Goal: Find specific page/section: Find specific page/section

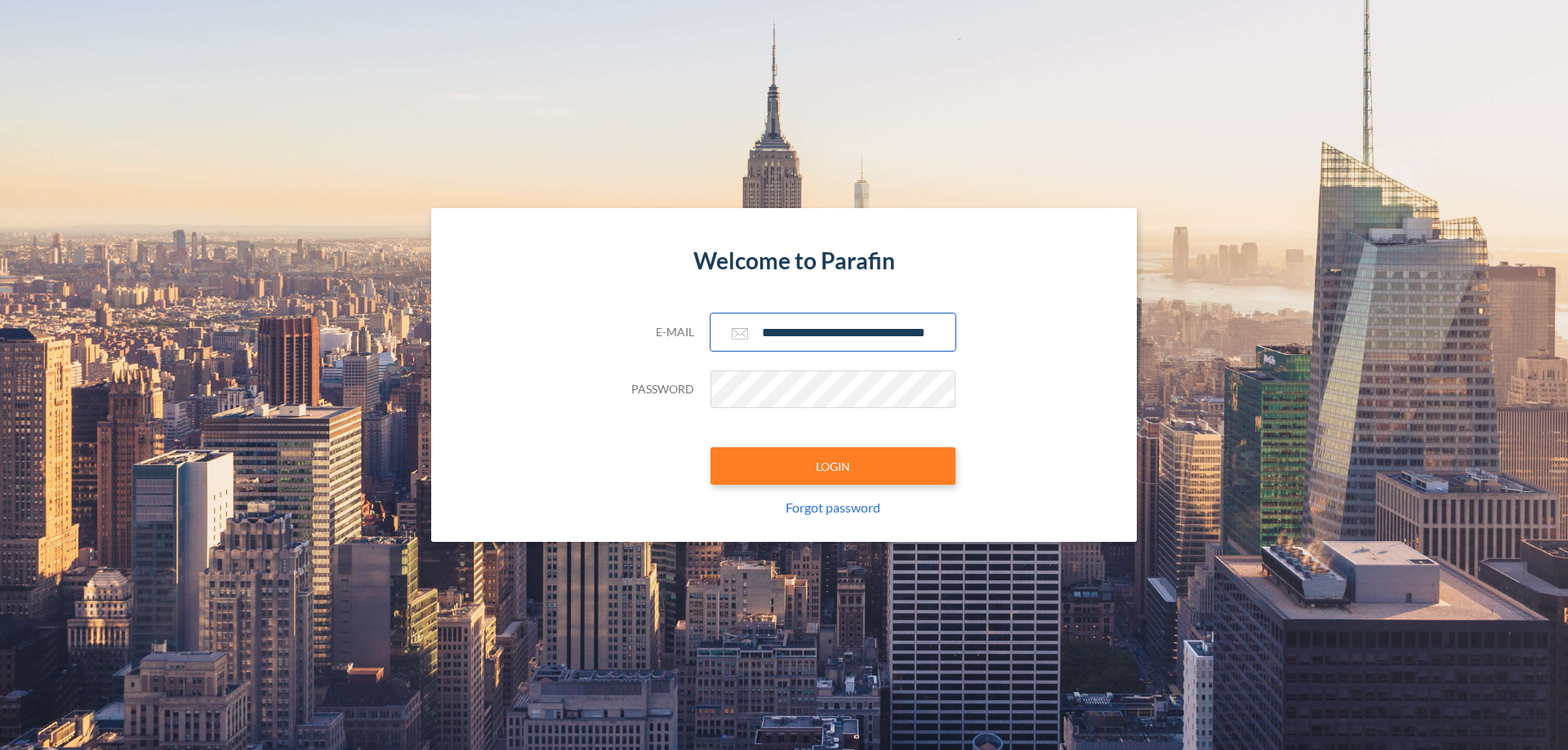
type input "**********"
click at [833, 466] on button "LOGIN" at bounding box center [833, 465] width 245 height 38
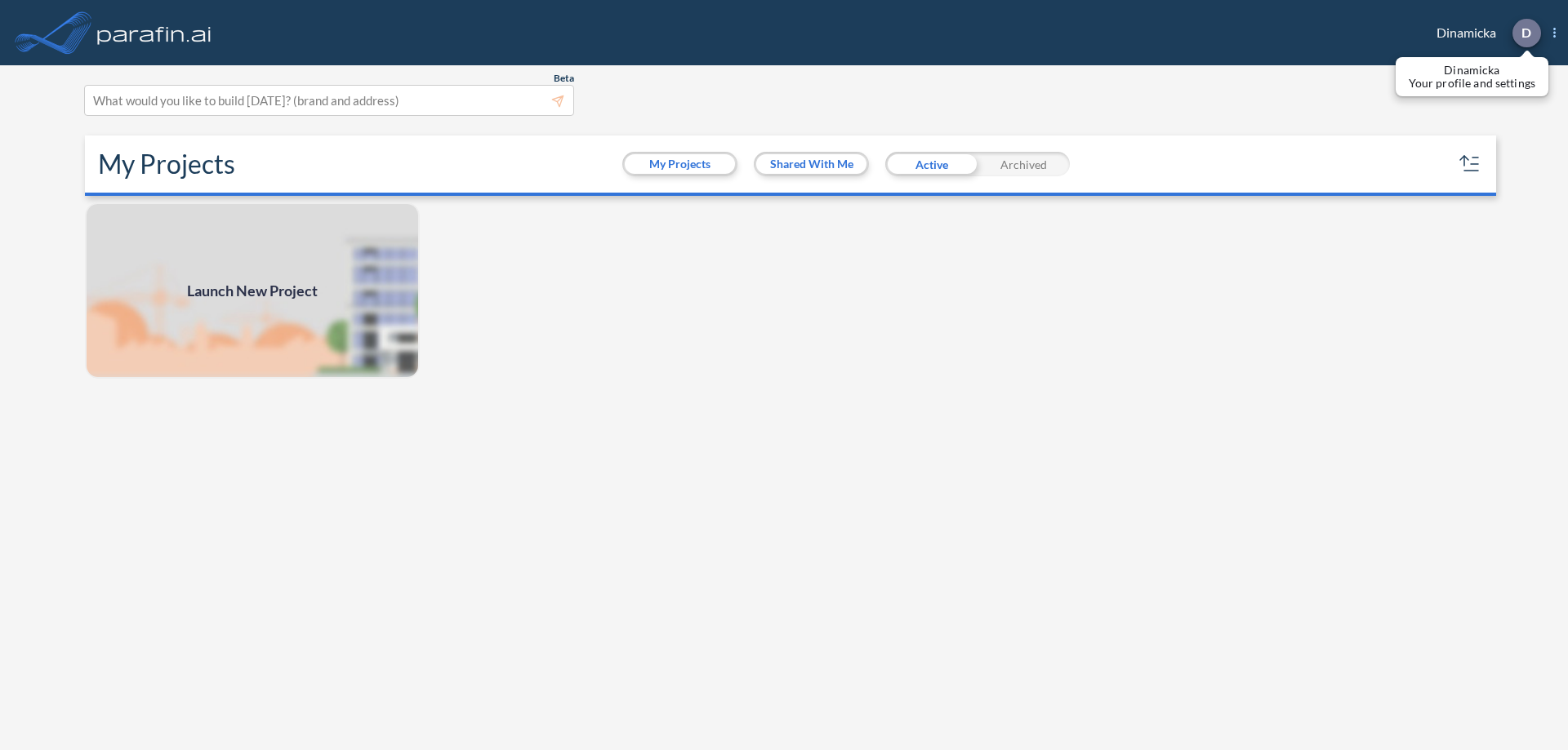
click at [1525, 32] on p "D" at bounding box center [1526, 32] width 10 height 15
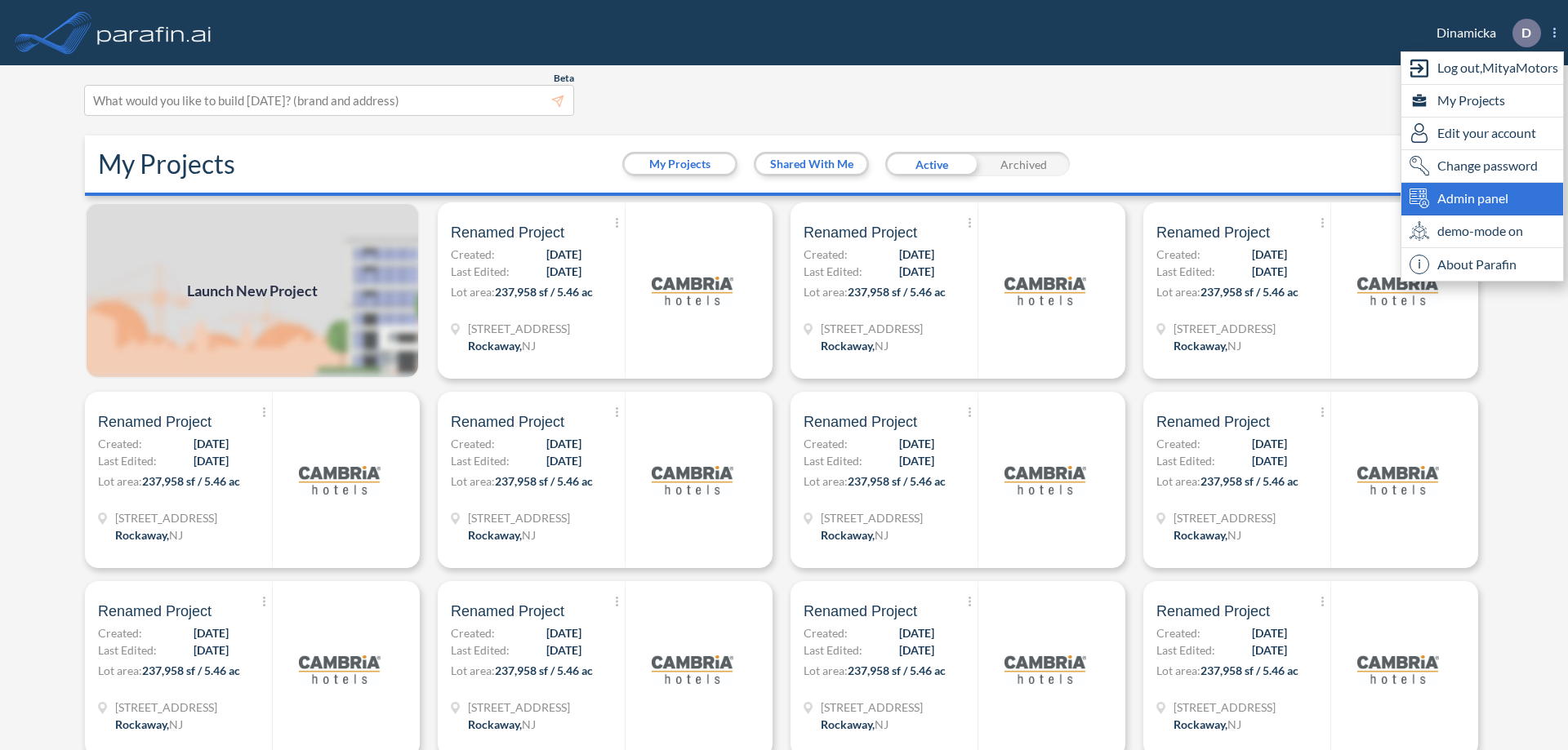
click at [1482, 198] on span "Admin panel" at bounding box center [1472, 198] width 71 height 19
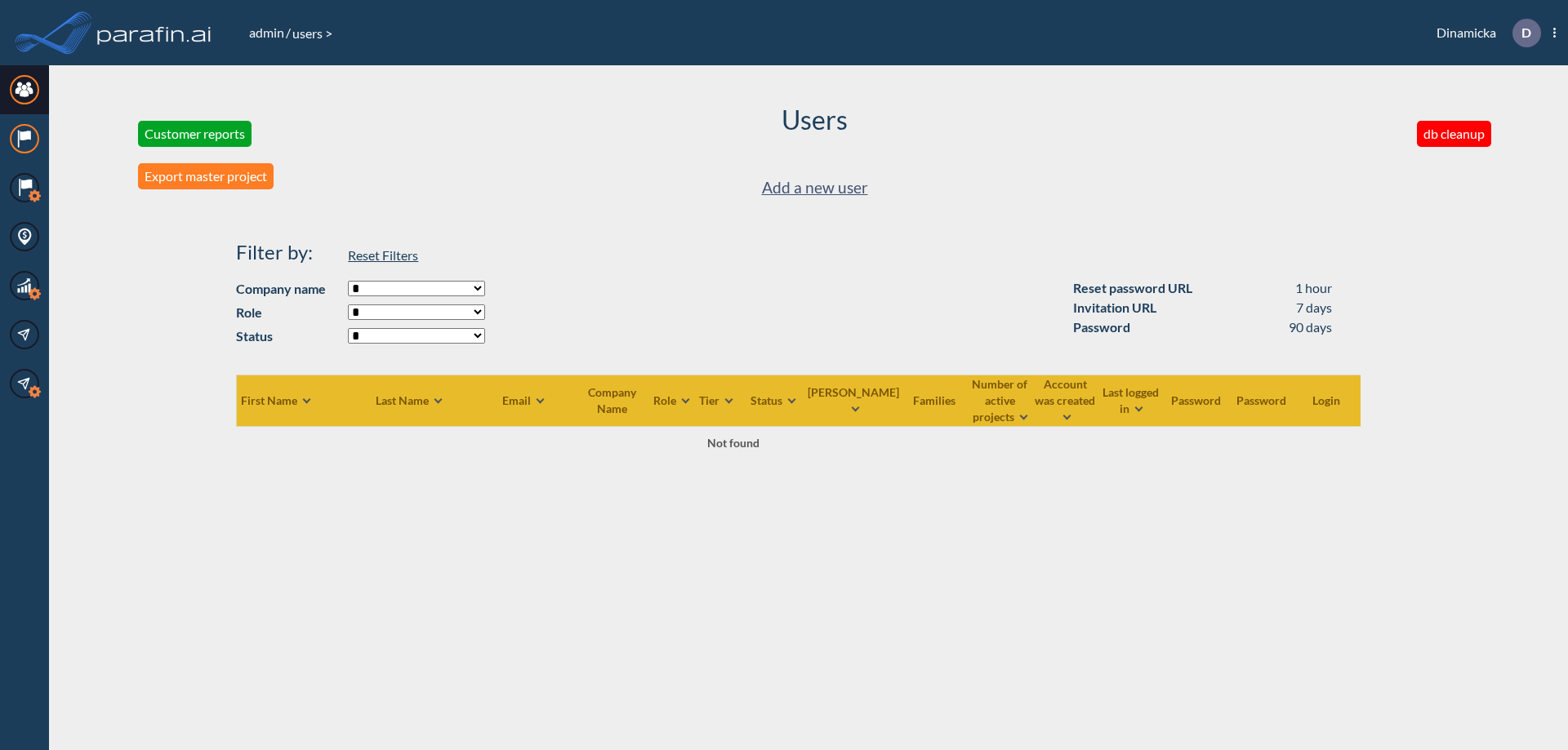
click at [25, 139] on icon at bounding box center [25, 135] width 11 height 10
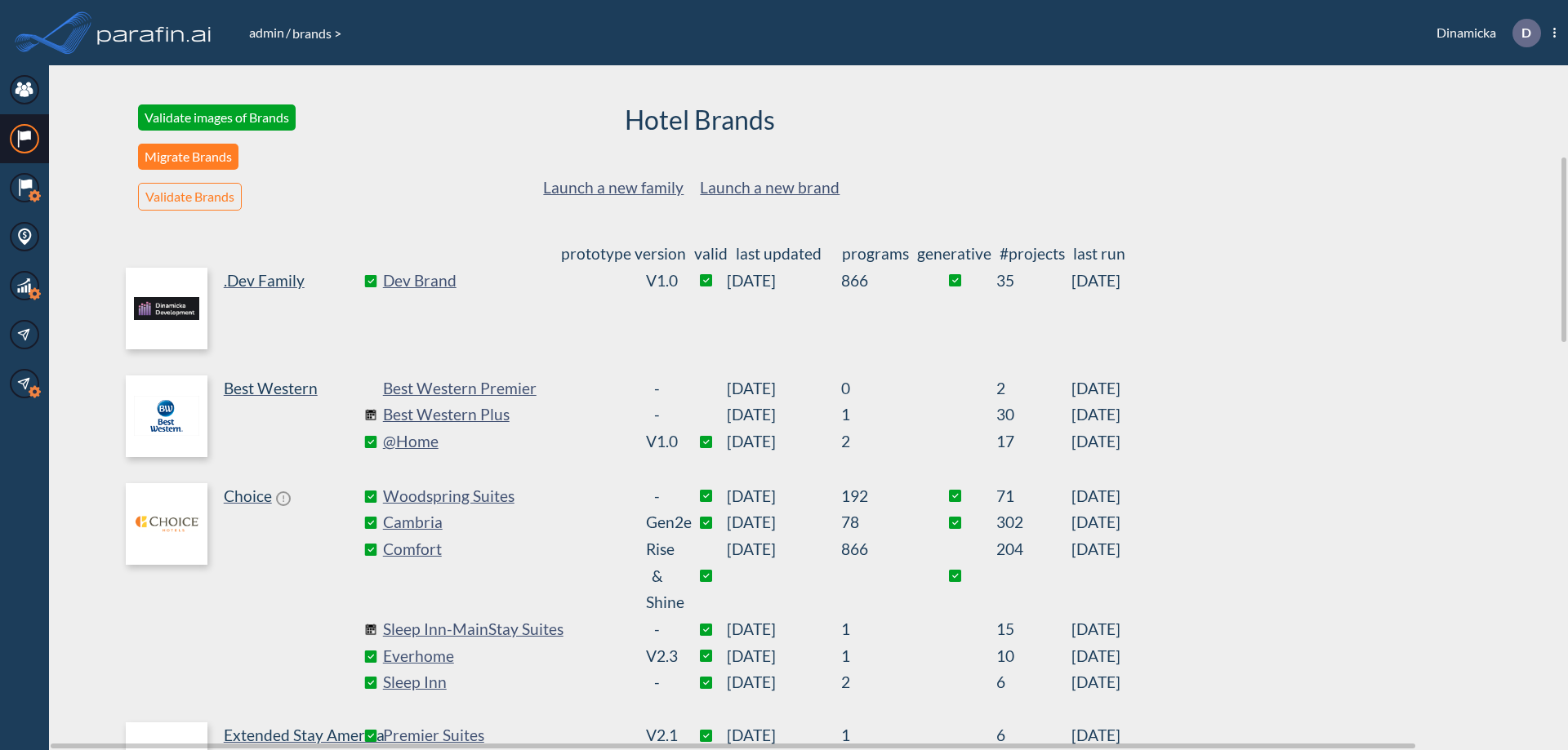
scroll to position [336, 0]
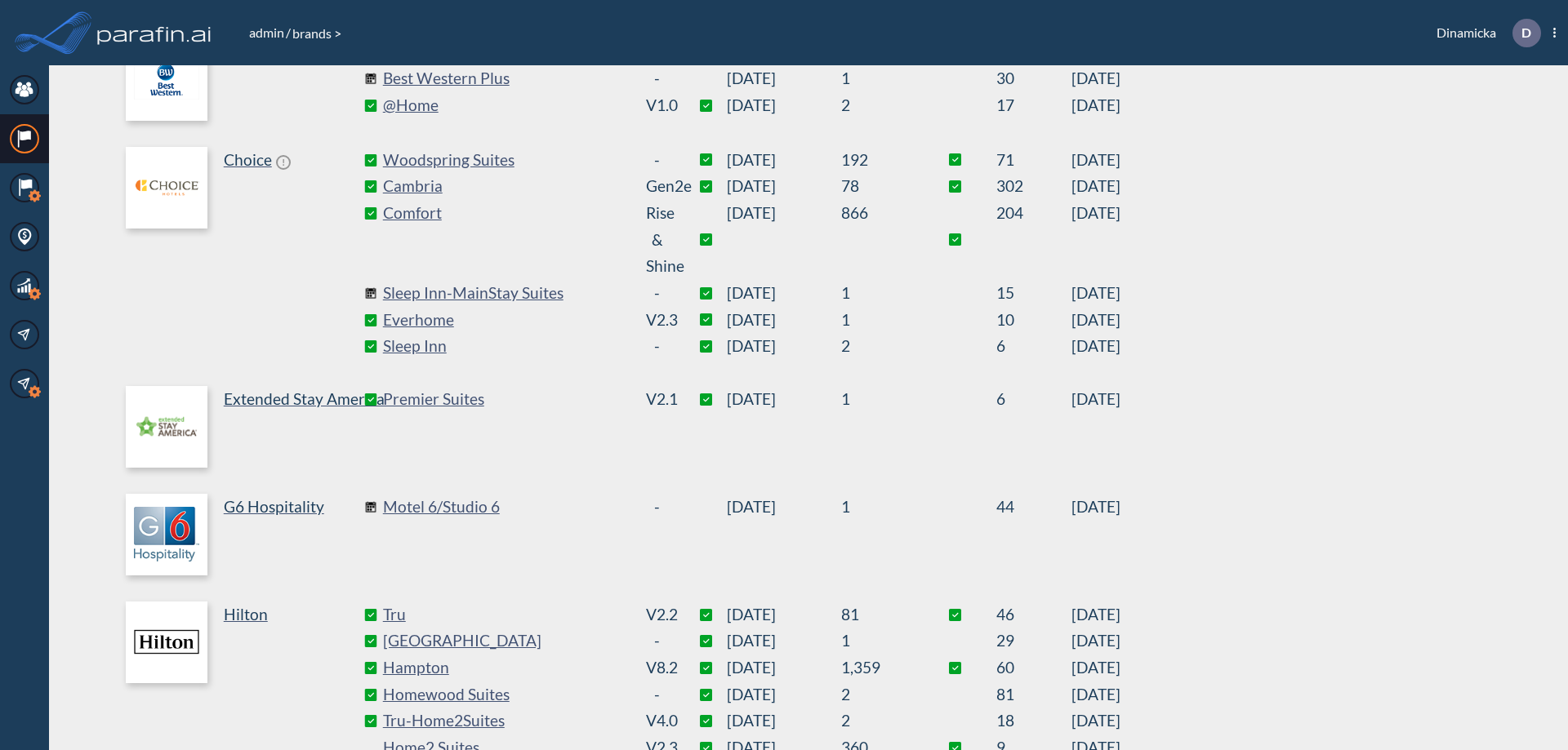
click at [504, 78] on link "Best Western Plus" at bounding box center [505, 78] width 245 height 27
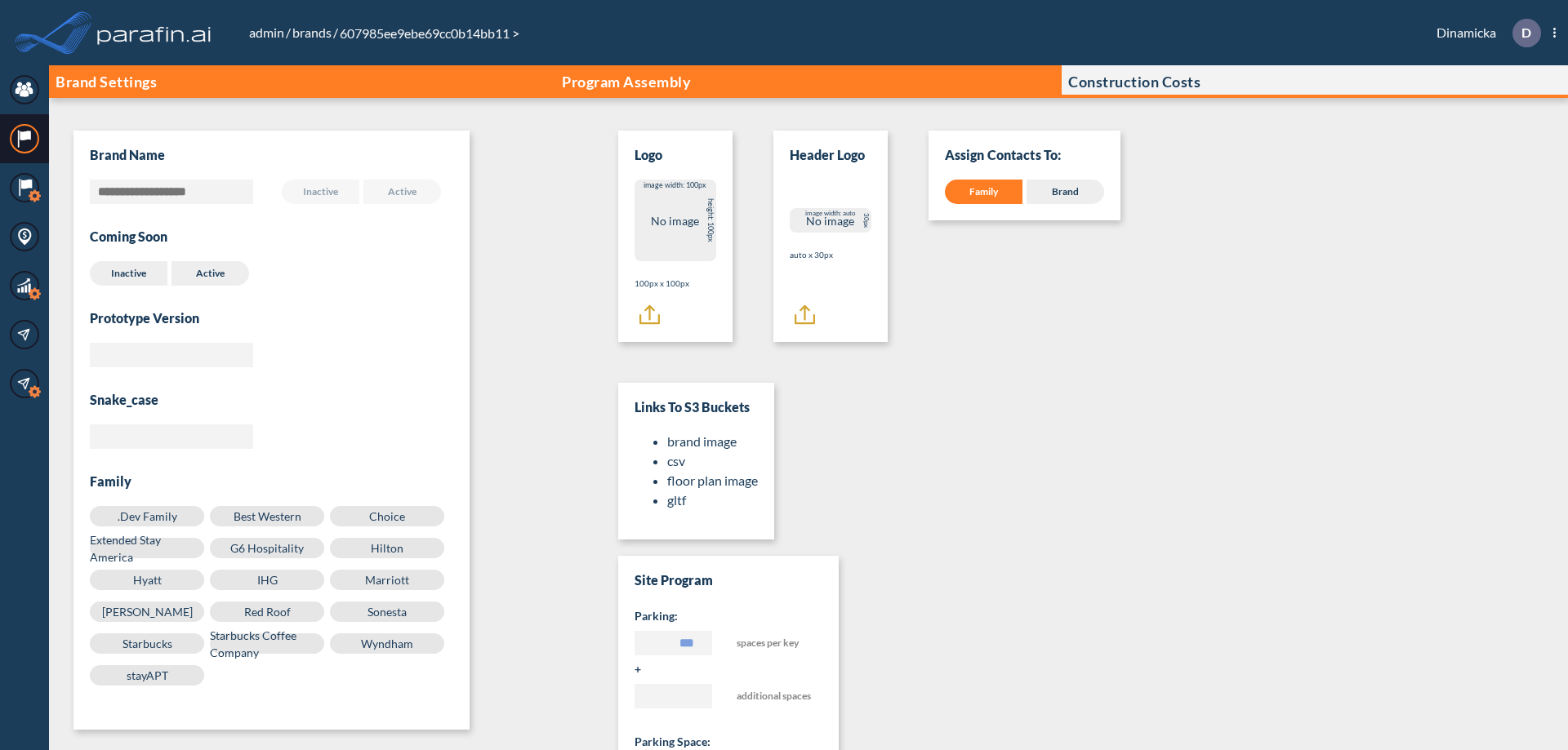
scroll to position [17, 0]
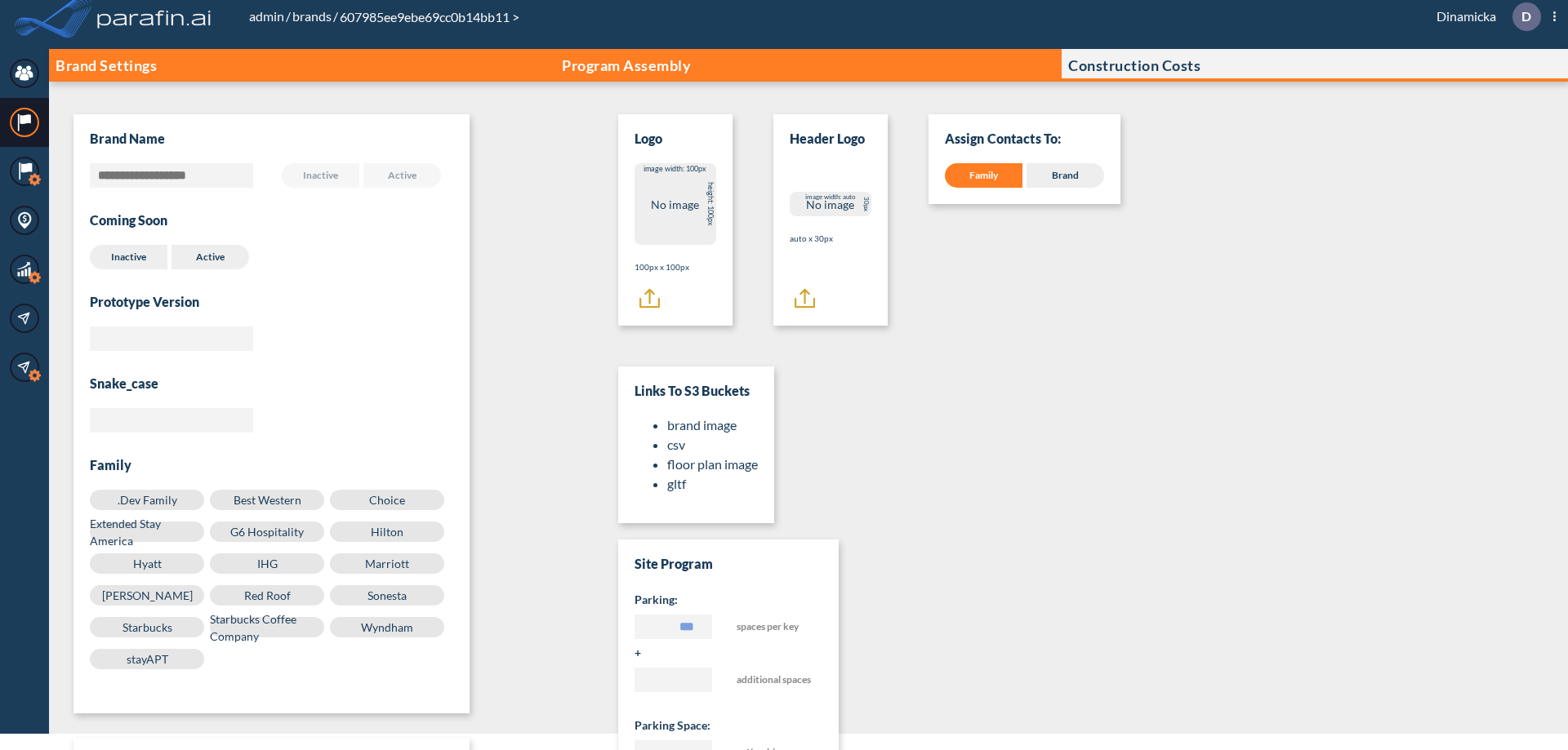
click at [626, 65] on p "Program Assembly" at bounding box center [625, 65] width 129 height 17
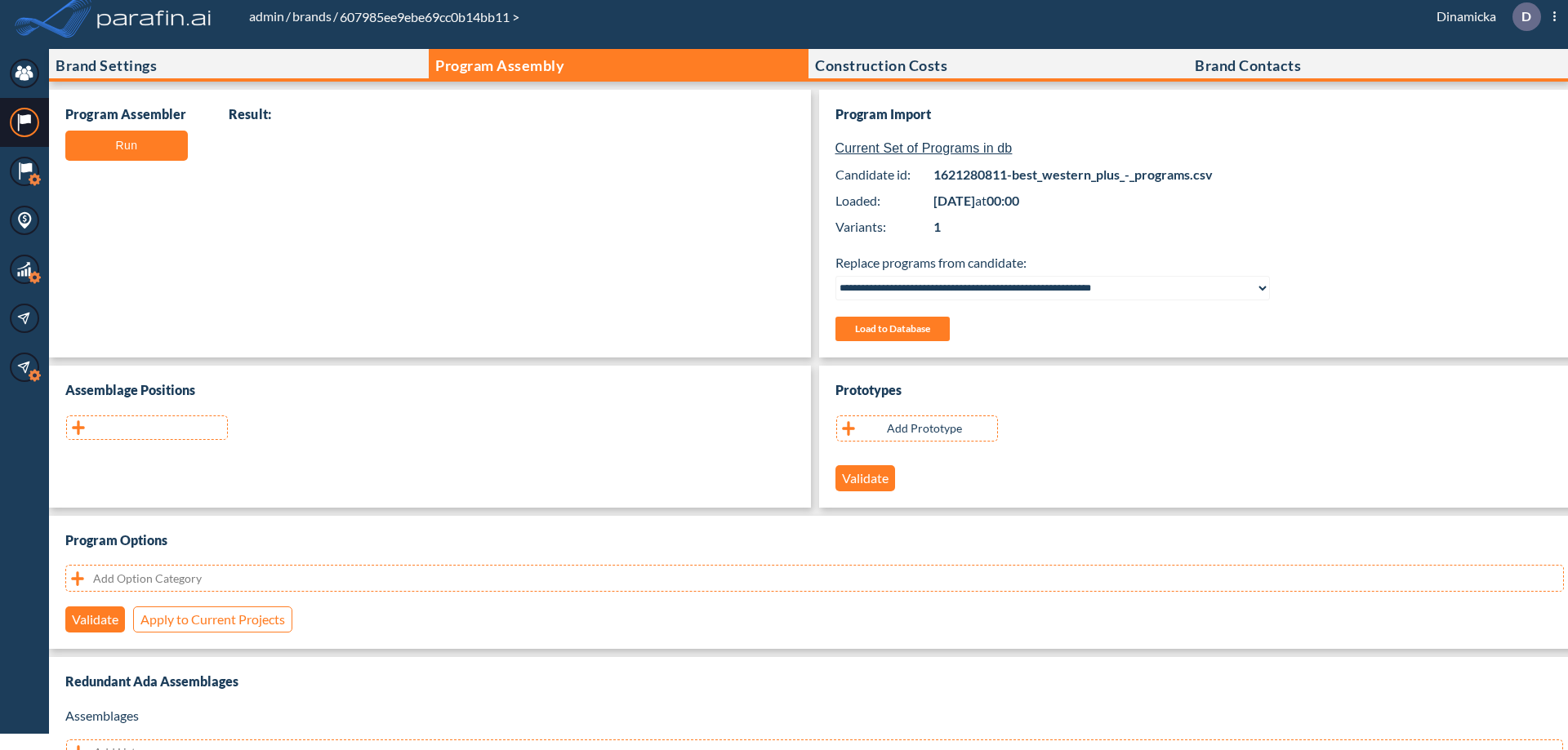
scroll to position [326, 0]
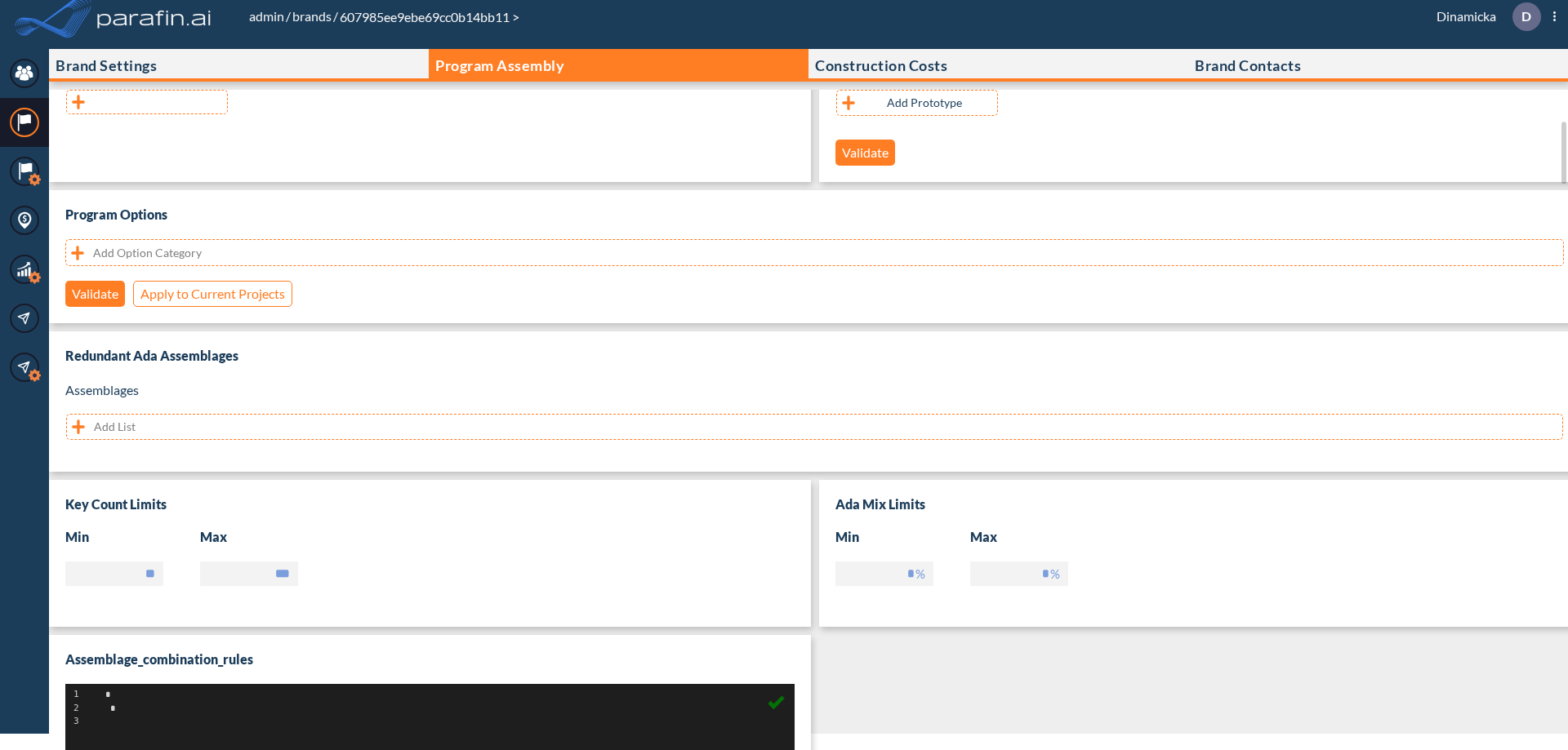
click at [147, 102] on button "button" at bounding box center [147, 102] width 162 height 25
